Goal: Transaction & Acquisition: Purchase product/service

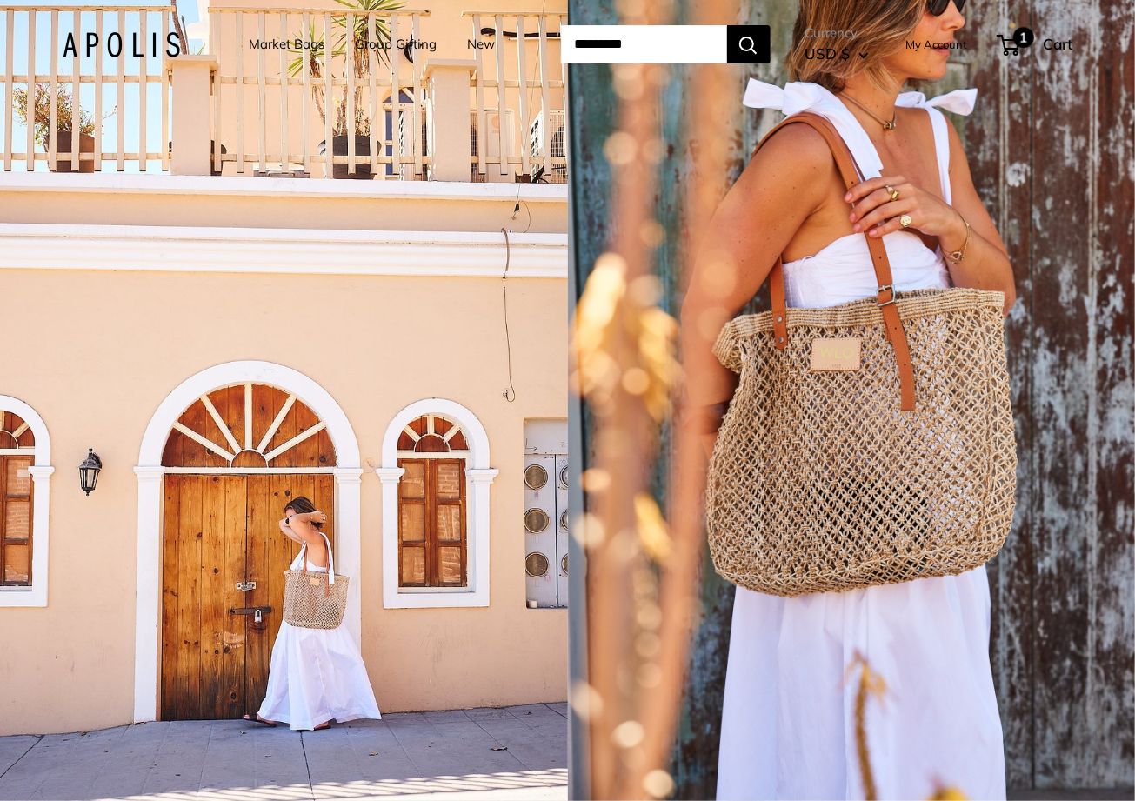
click at [1053, 47] on span "Cart" at bounding box center [1058, 44] width 30 height 18
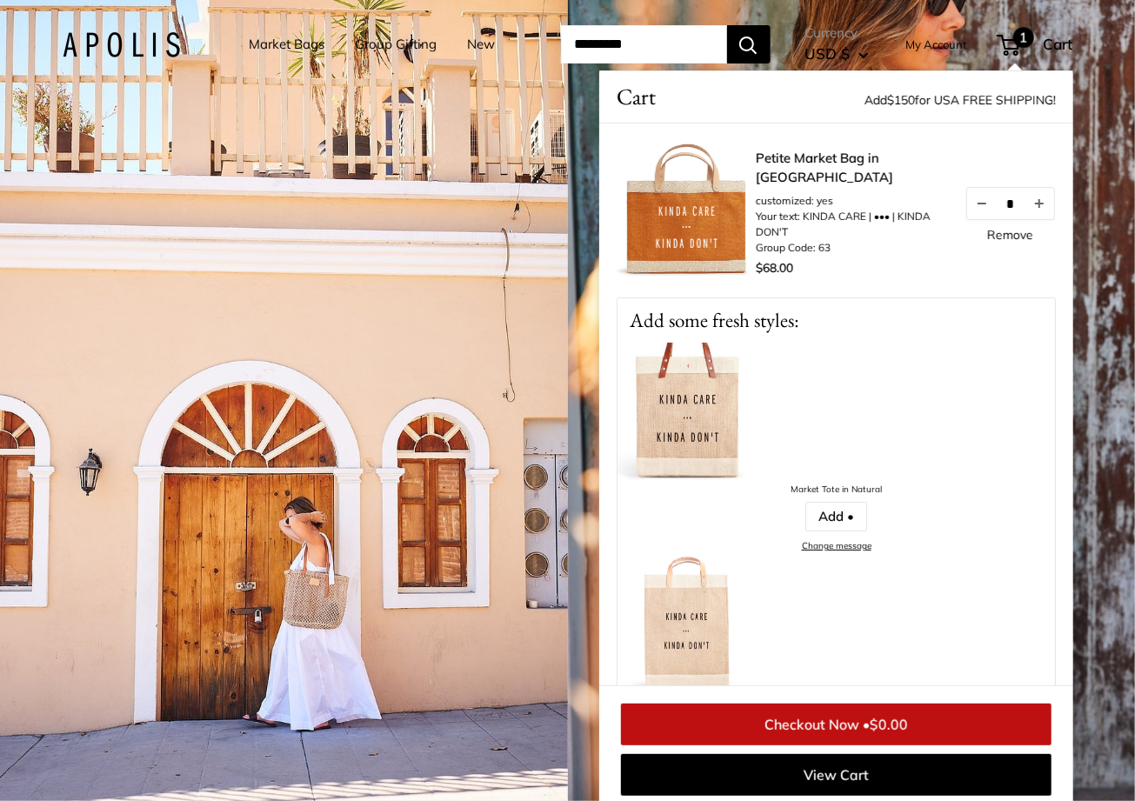
click at [1053, 47] on span "Cart" at bounding box center [1058, 44] width 30 height 18
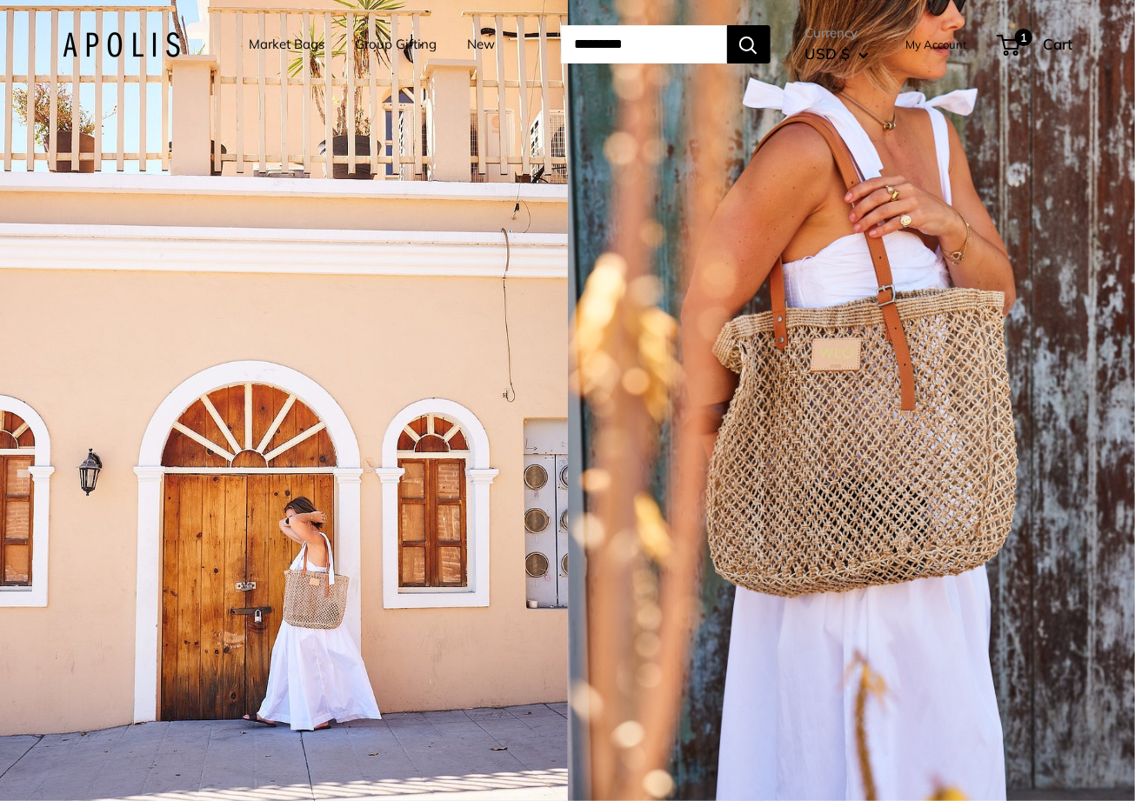
click at [291, 46] on link "Market Bags" at bounding box center [288, 44] width 76 height 24
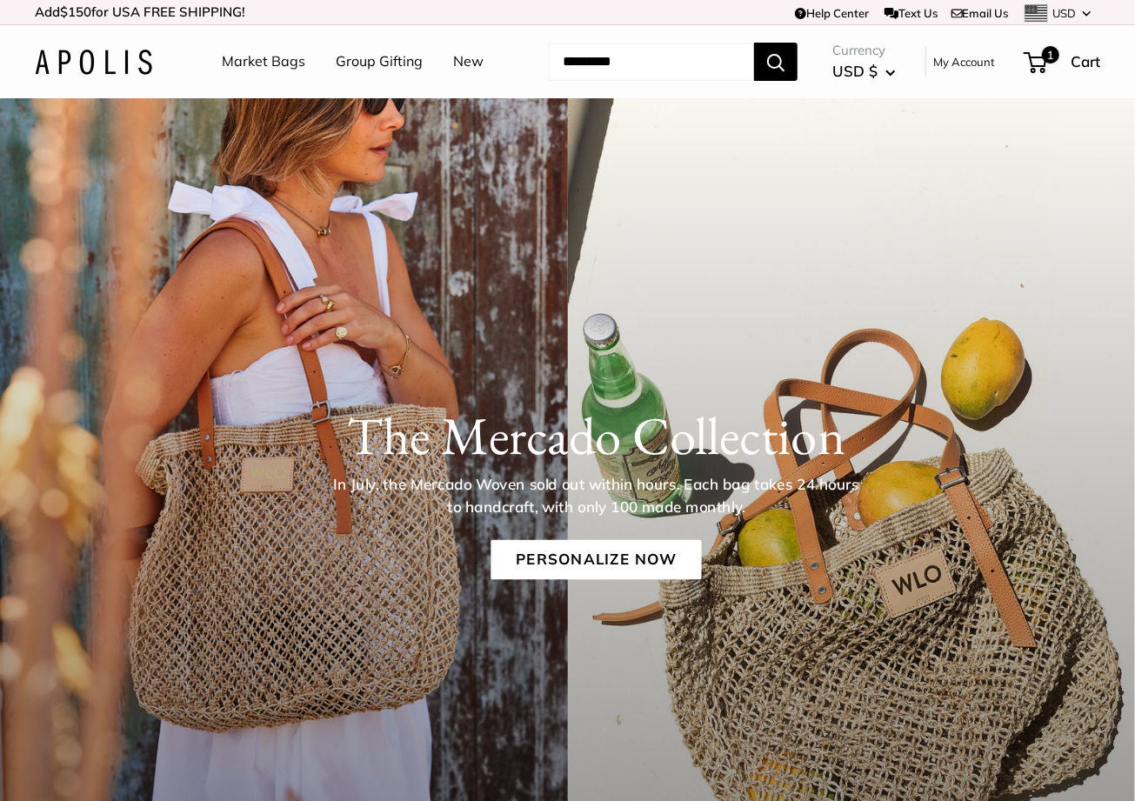
click at [122, 60] on img at bounding box center [93, 62] width 117 height 25
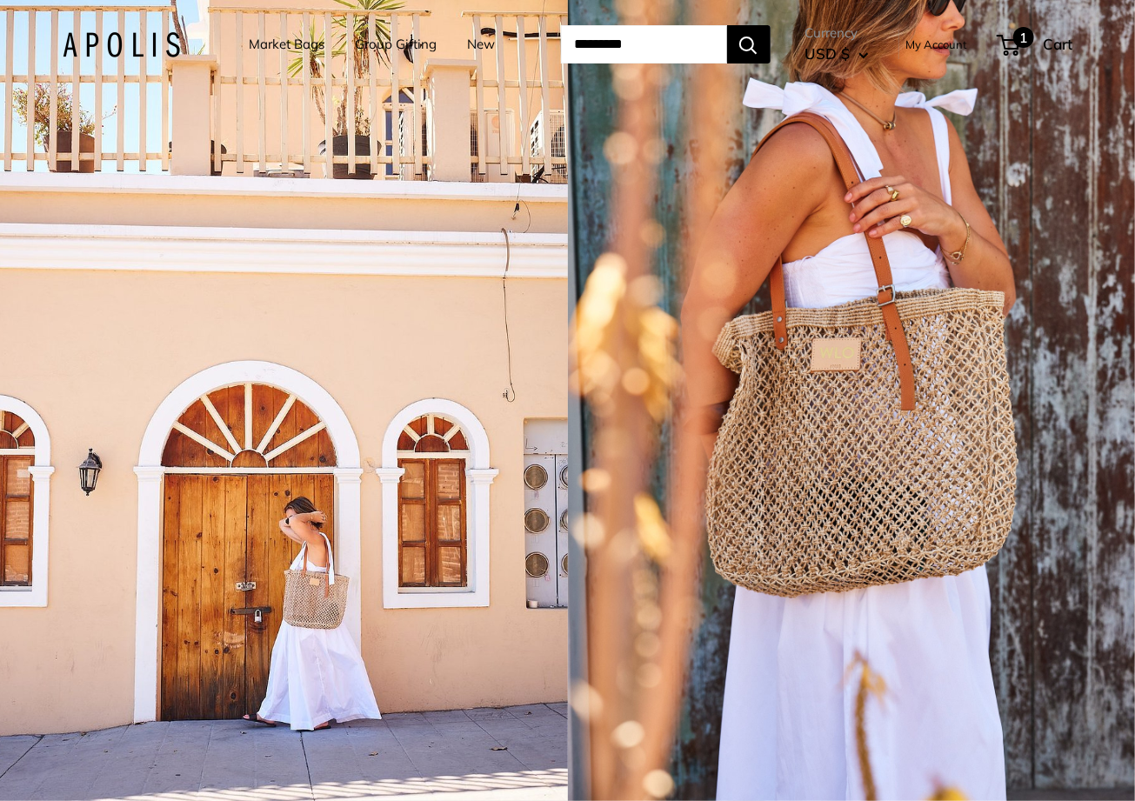
click at [1073, 43] on span "Cart" at bounding box center [1058, 44] width 30 height 18
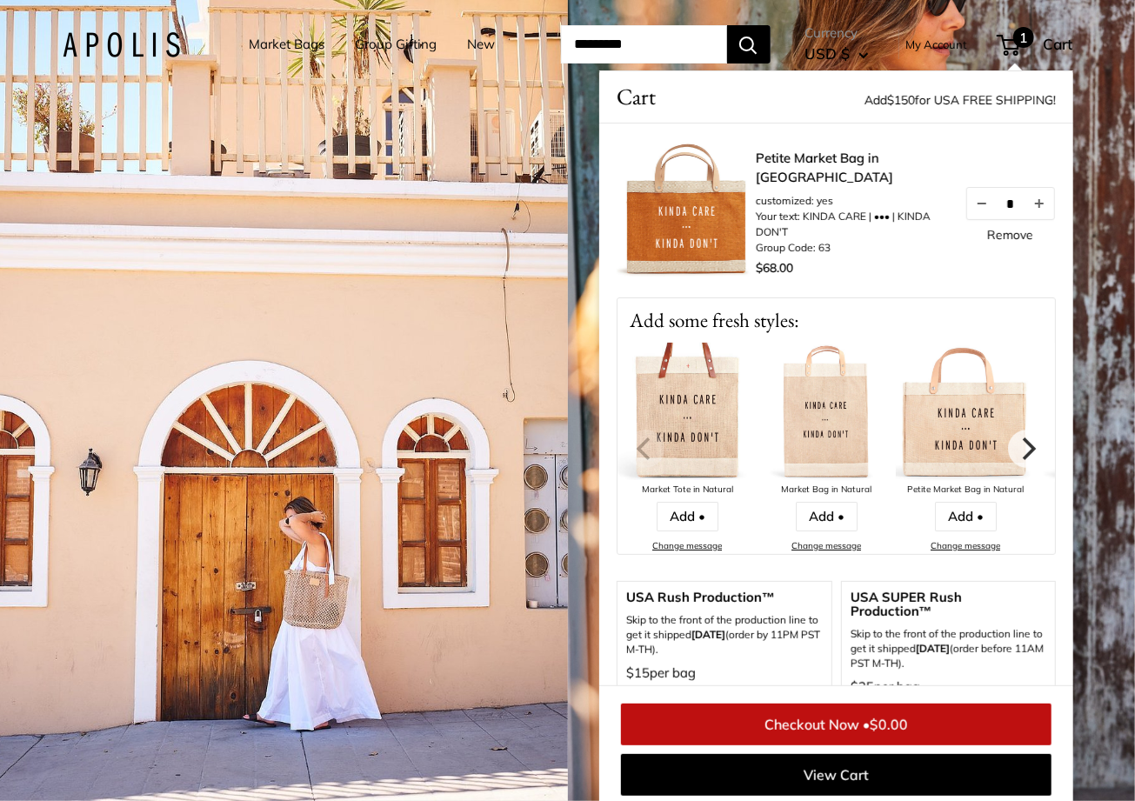
click at [1073, 42] on span "Cart" at bounding box center [1058, 44] width 30 height 18
